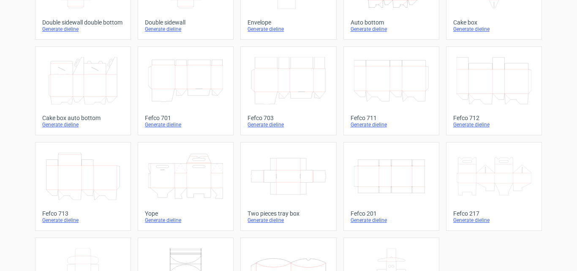
scroll to position [257, 0]
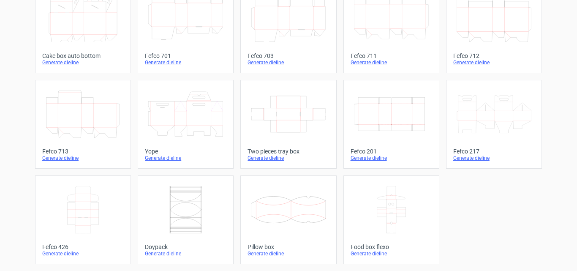
click at [370, 123] on icon "Width Depth Height" at bounding box center [391, 113] width 75 height 47
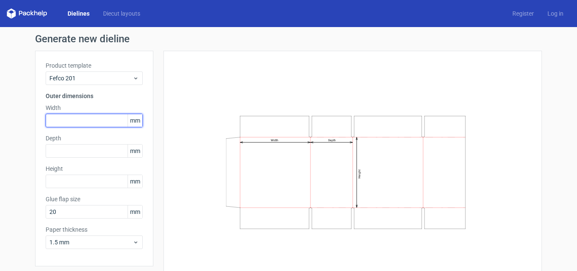
click at [63, 119] on input "text" at bounding box center [94, 121] width 97 height 14
click at [85, 121] on input "text" at bounding box center [94, 121] width 97 height 14
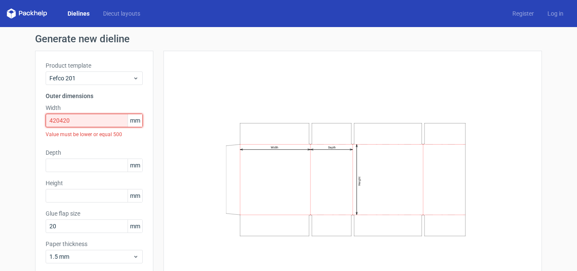
click at [84, 121] on input "420420" at bounding box center [94, 121] width 97 height 14
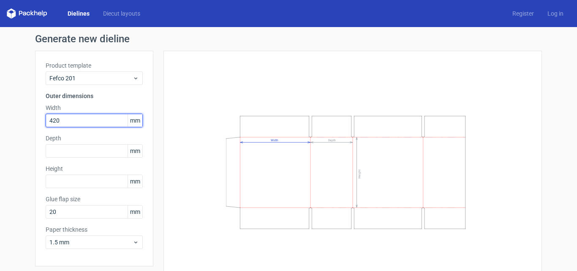
type input "420"
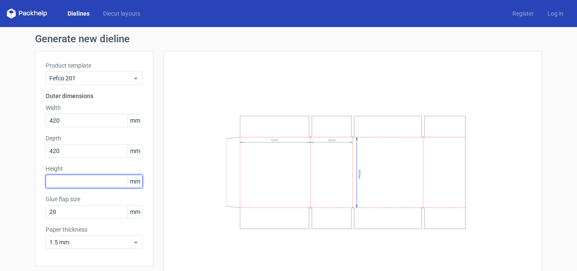
click at [65, 182] on input "text" at bounding box center [94, 182] width 97 height 14
type input "280"
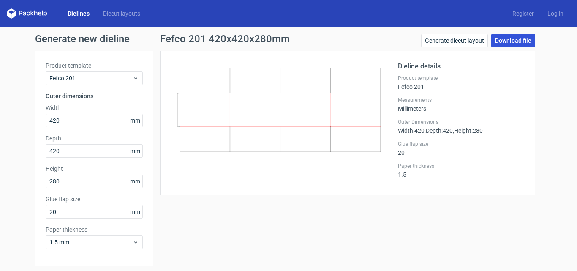
click at [505, 39] on link "Download file" at bounding box center [513, 41] width 44 height 14
